Goal: Task Accomplishment & Management: Complete application form

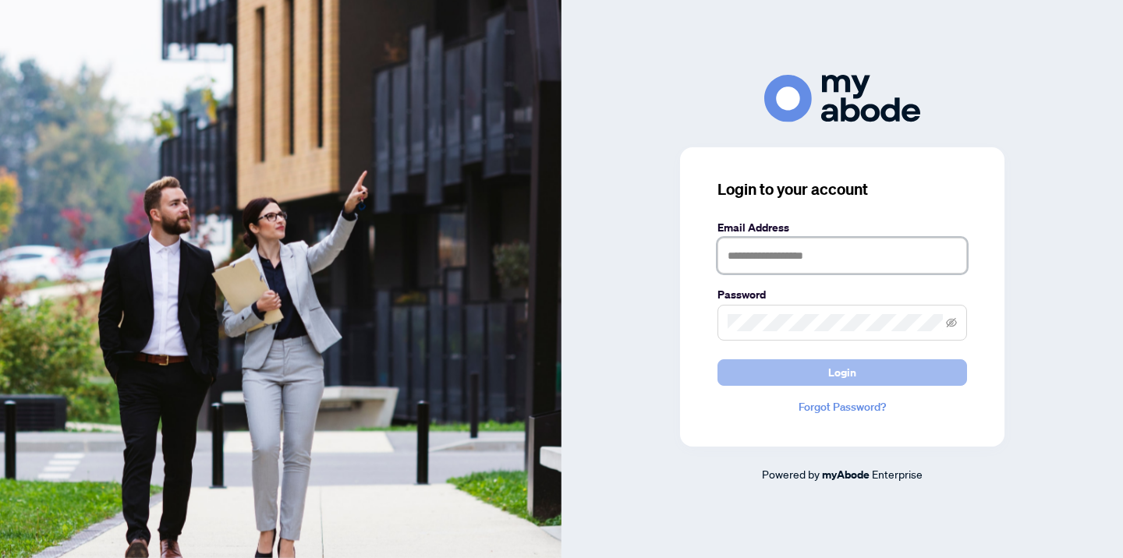
type input "**********"
click at [844, 370] on span "Login" at bounding box center [842, 372] width 28 height 25
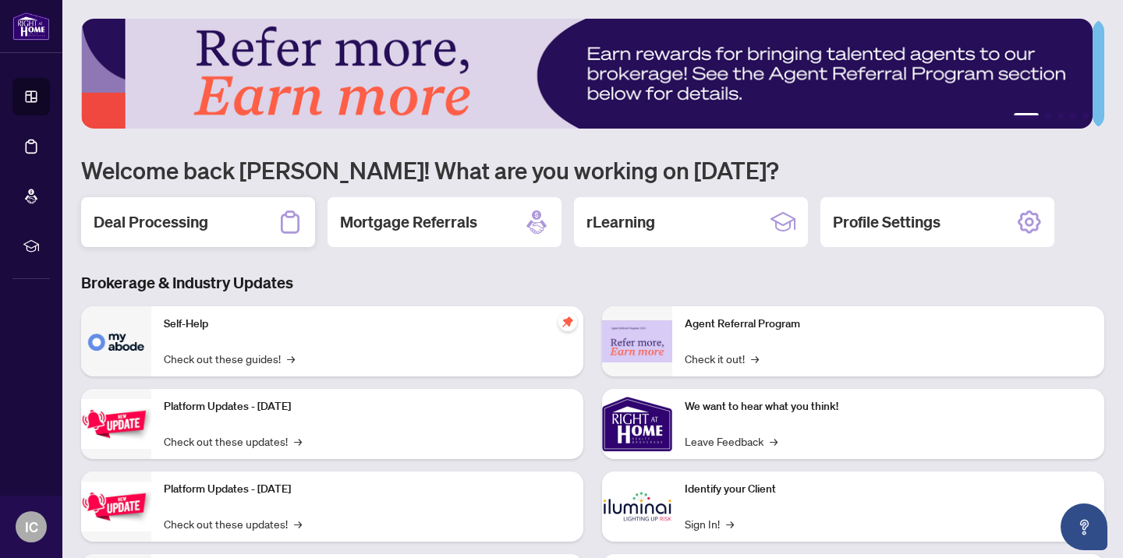
click at [140, 221] on h2 "Deal Processing" at bounding box center [151, 222] width 115 height 22
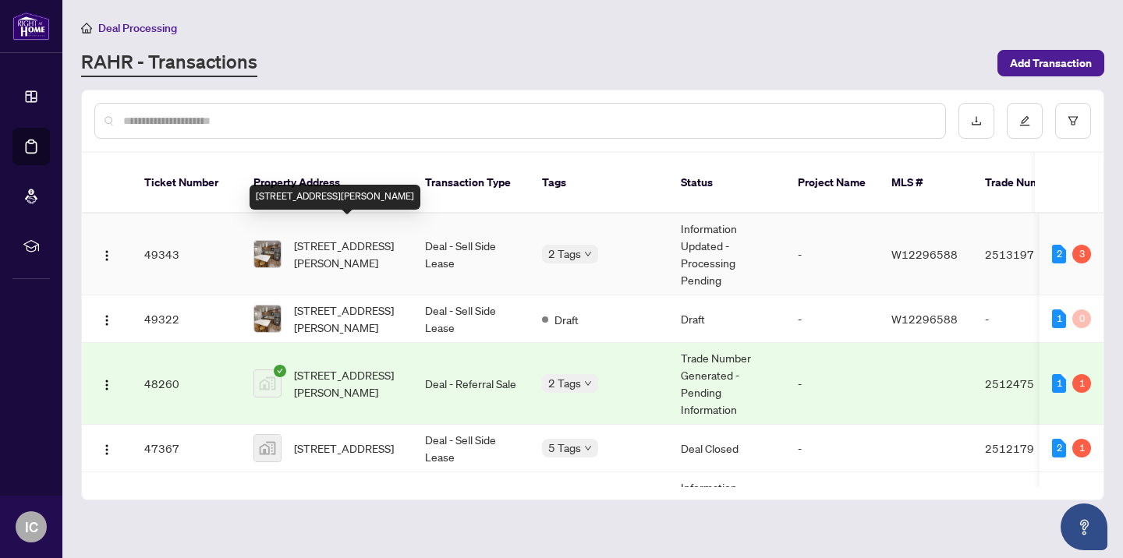
click at [306, 241] on span "[STREET_ADDRESS][PERSON_NAME]" at bounding box center [347, 254] width 106 height 34
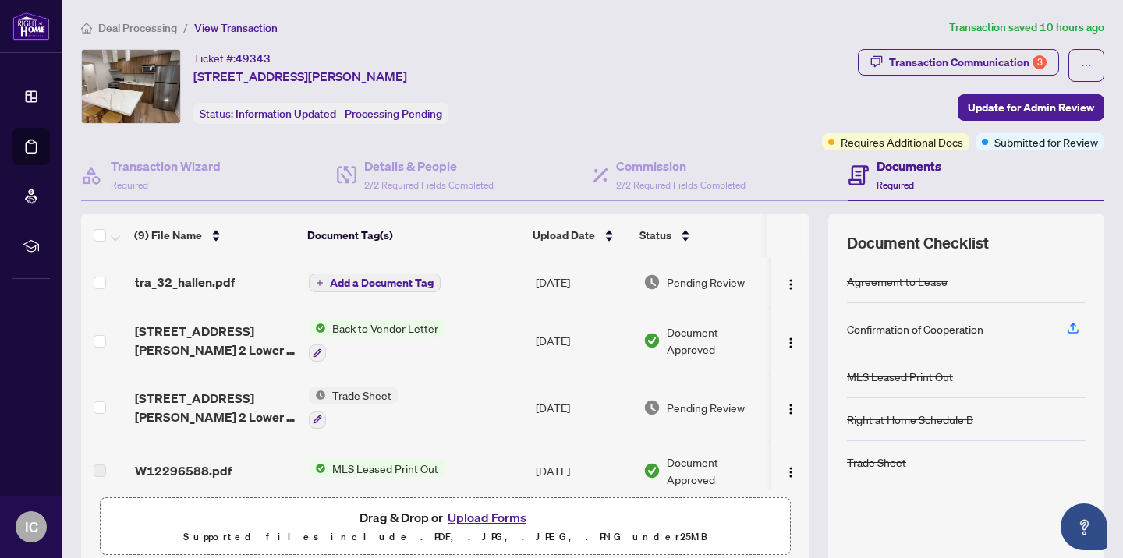
click at [489, 515] on button "Upload Forms" at bounding box center [487, 518] width 88 height 20
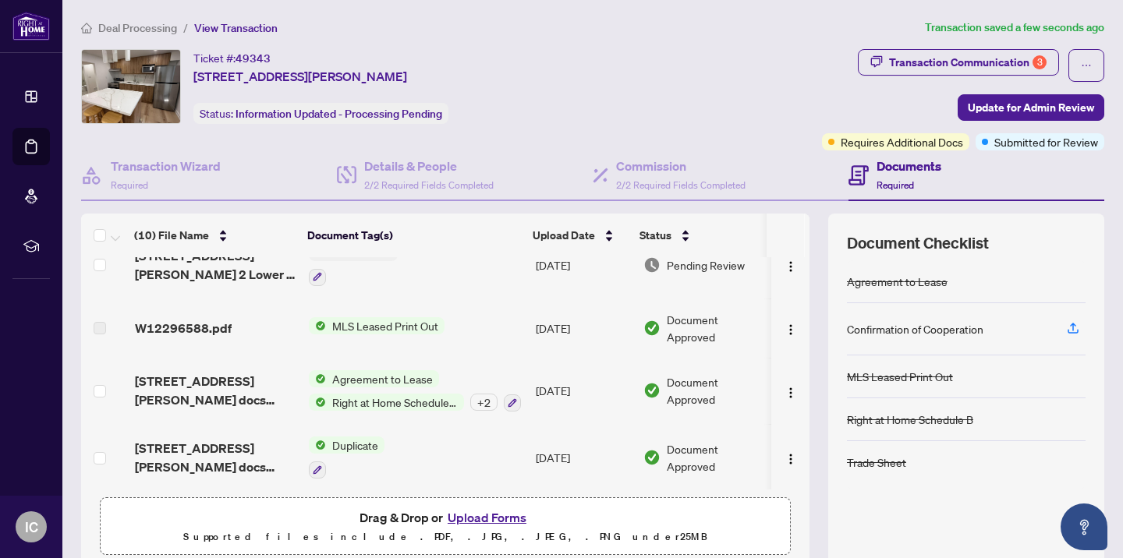
scroll to position [206, 0]
click at [1070, 326] on icon "button" at bounding box center [1073, 327] width 6 height 8
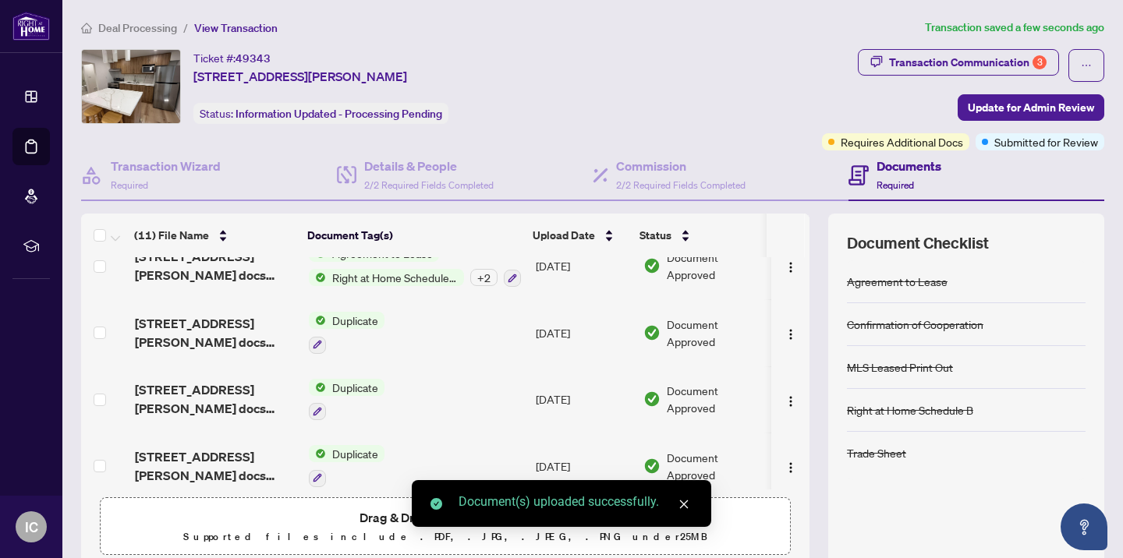
scroll to position [400, 0]
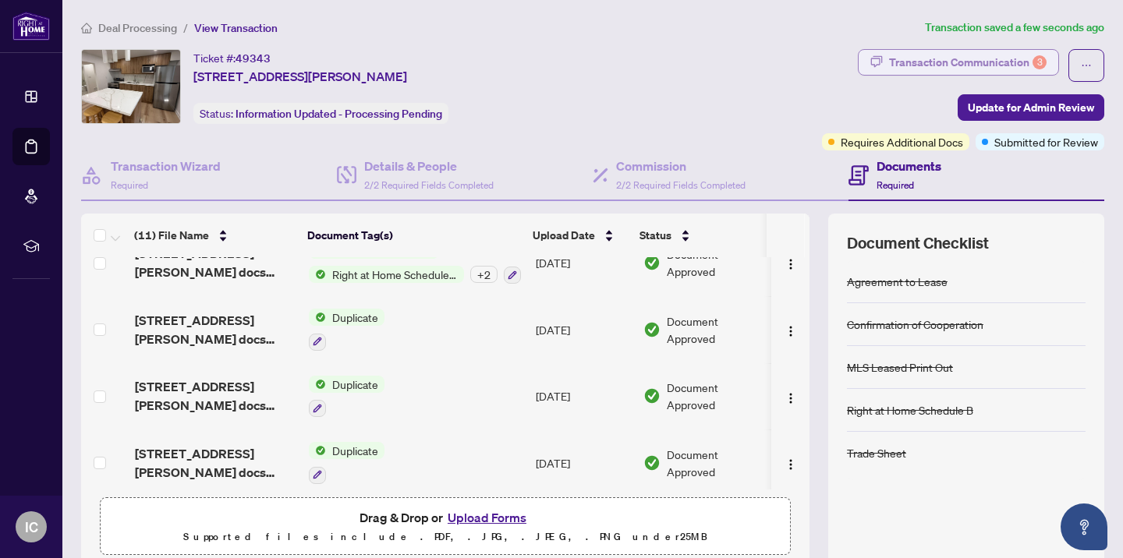
click at [934, 62] on div "Transaction Communication 3" at bounding box center [968, 62] width 158 height 25
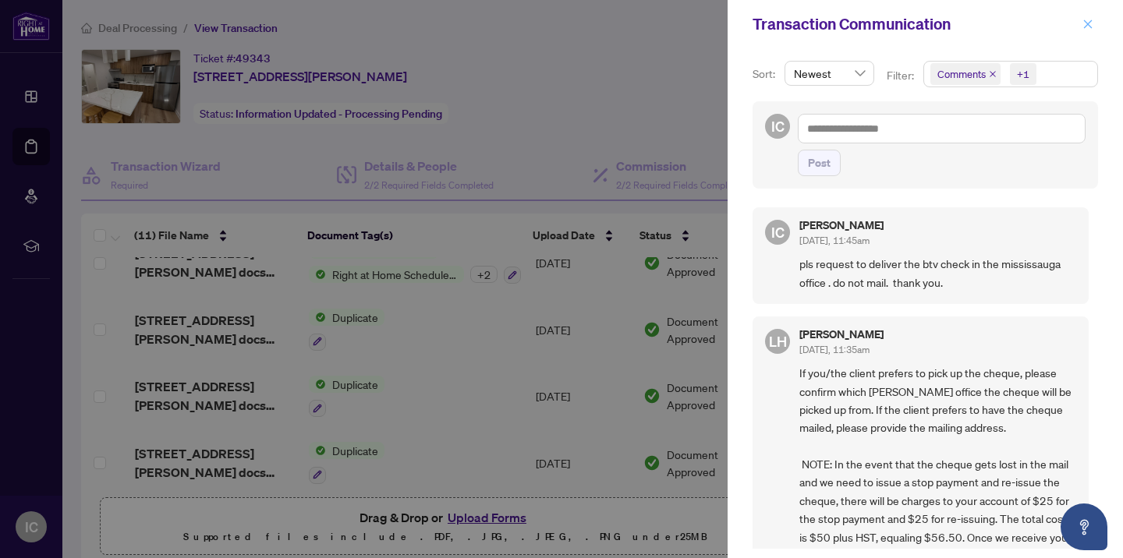
click at [1089, 21] on icon "close" at bounding box center [1087, 24] width 11 height 11
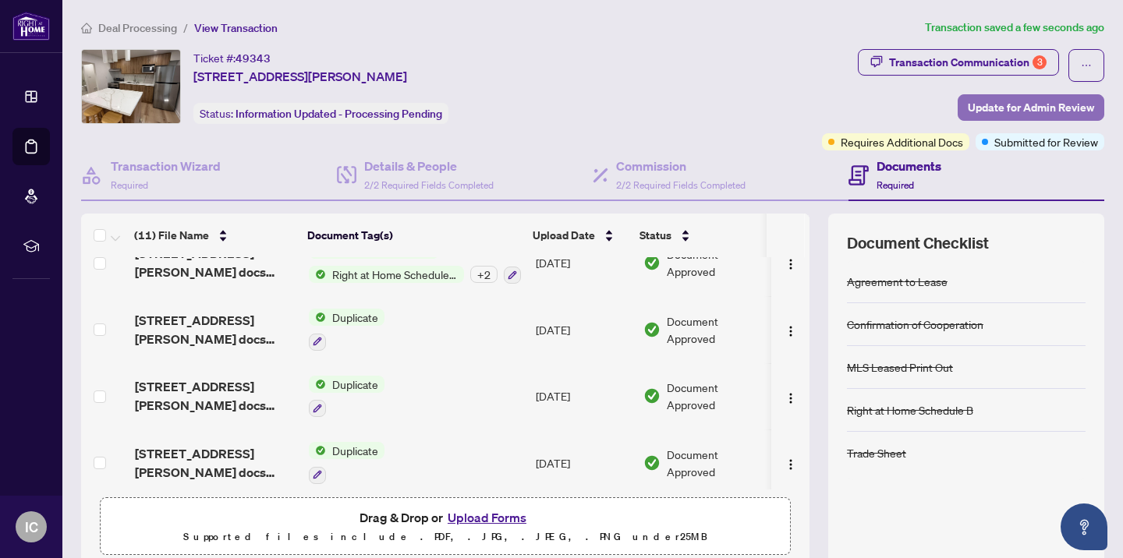
click at [1000, 106] on span "Update for Admin Review" at bounding box center [1031, 107] width 126 height 25
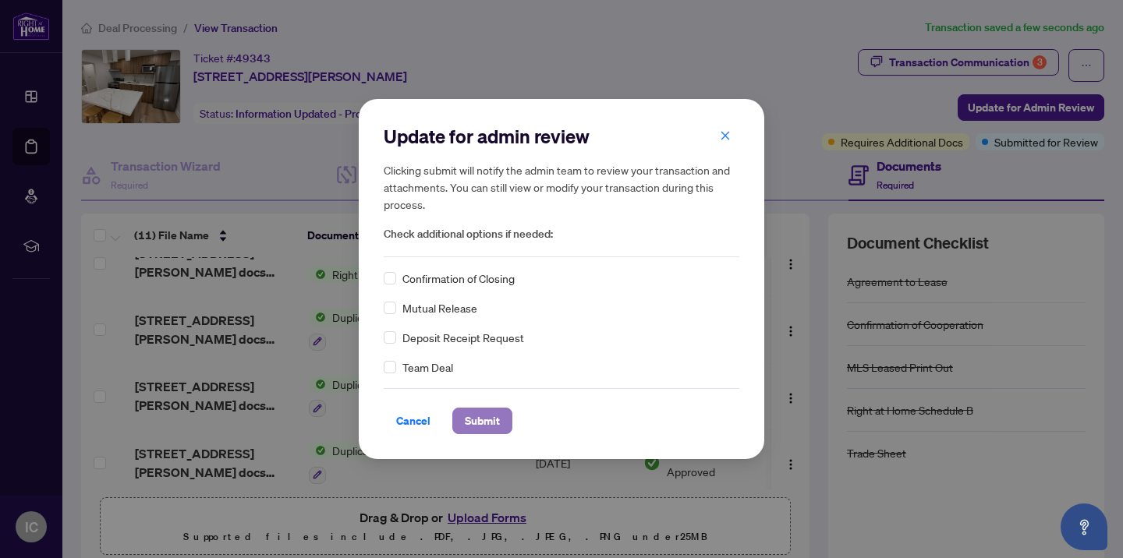
click at [482, 422] on span "Submit" at bounding box center [482, 421] width 35 height 25
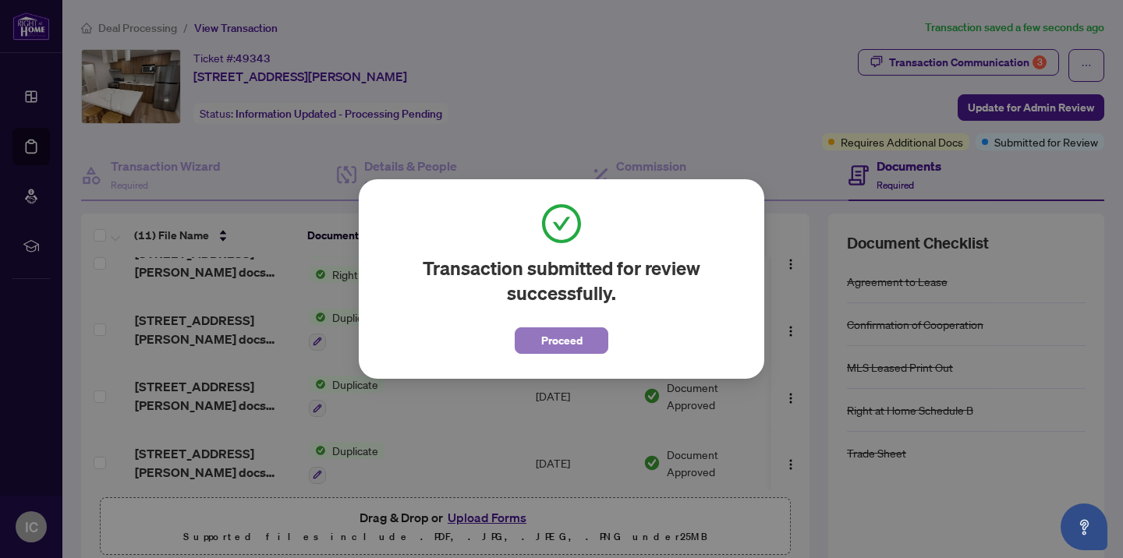
click at [547, 342] on span "Proceed" at bounding box center [561, 340] width 41 height 25
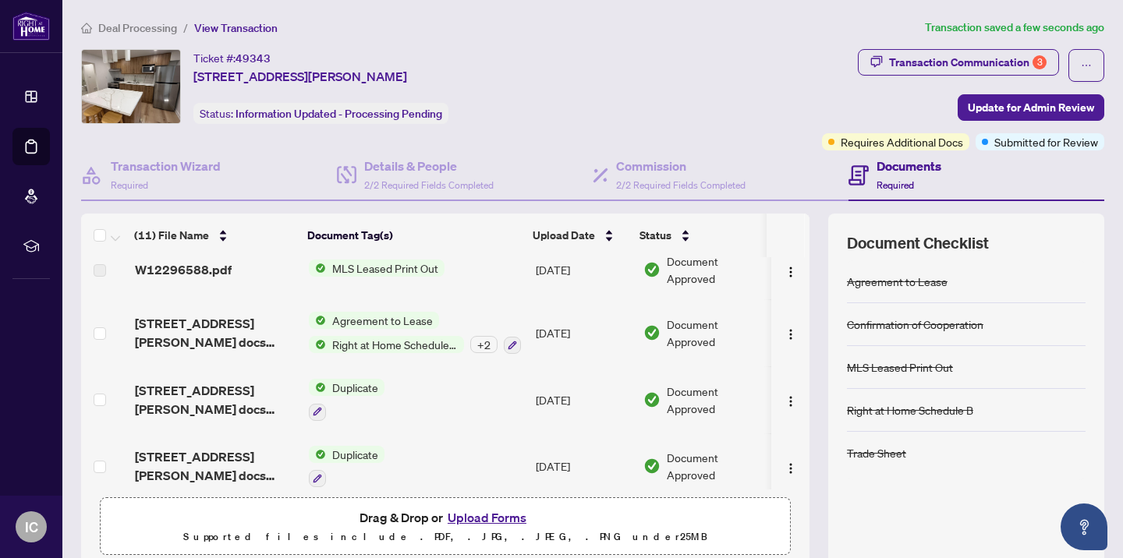
scroll to position [247, 0]
